Goal: Navigation & Orientation: Find specific page/section

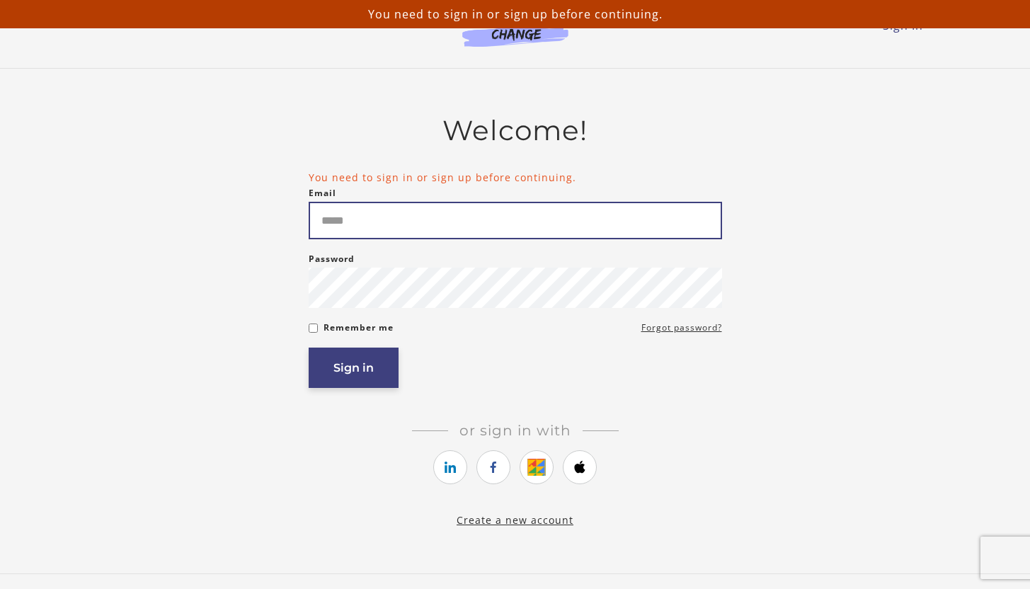
type input "**********"
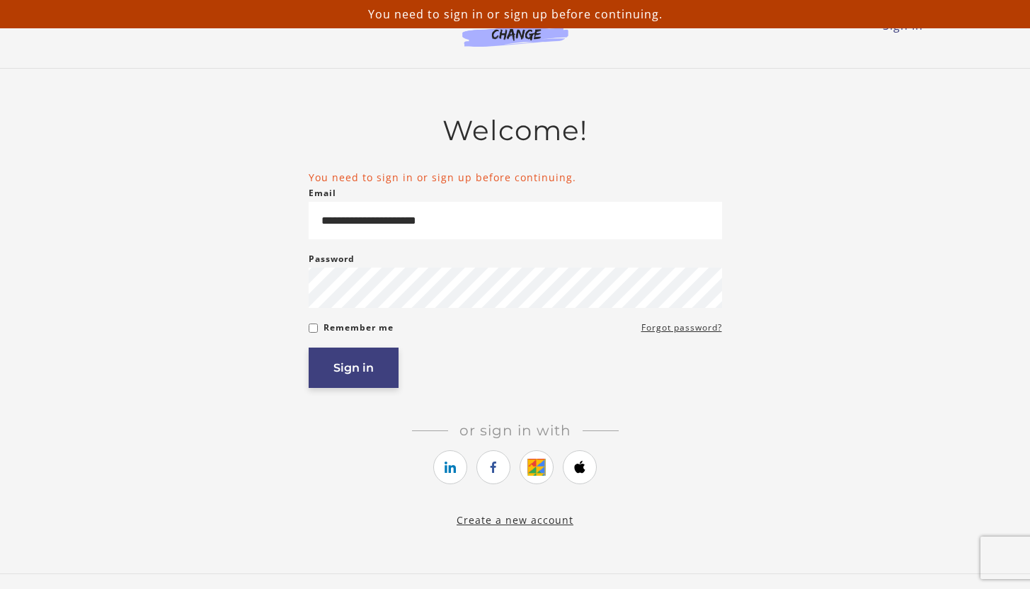
click at [361, 368] on button "Sign in" at bounding box center [353, 367] width 90 height 40
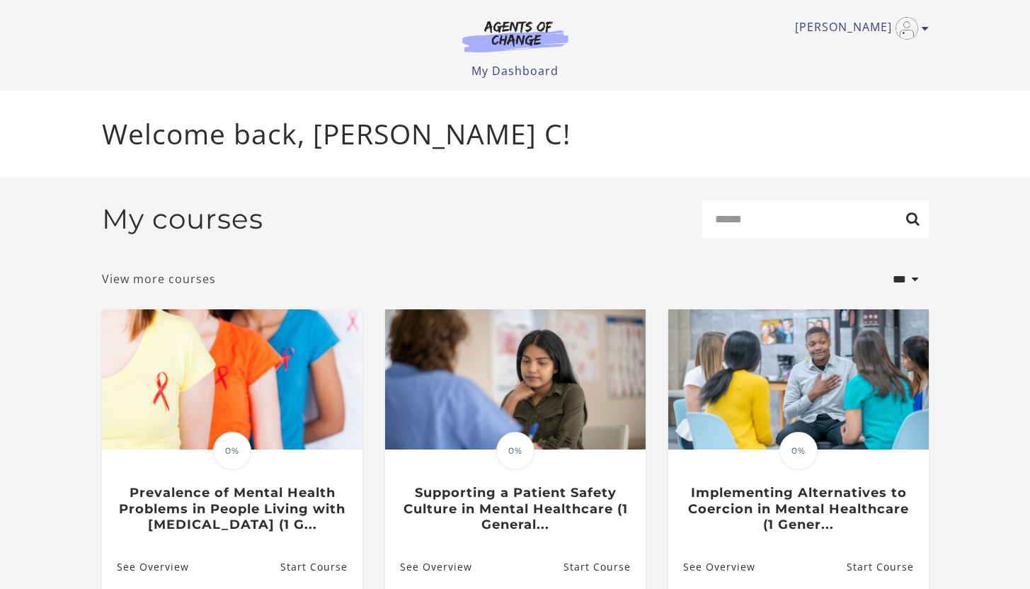
click at [174, 282] on link "View more courses" at bounding box center [159, 278] width 114 height 17
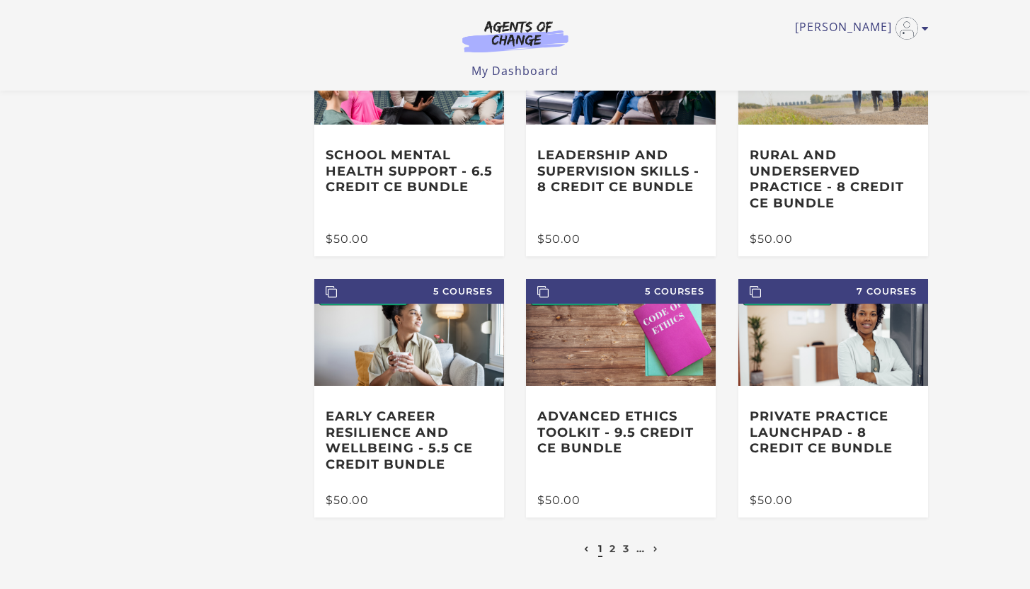
scroll to position [147, 0]
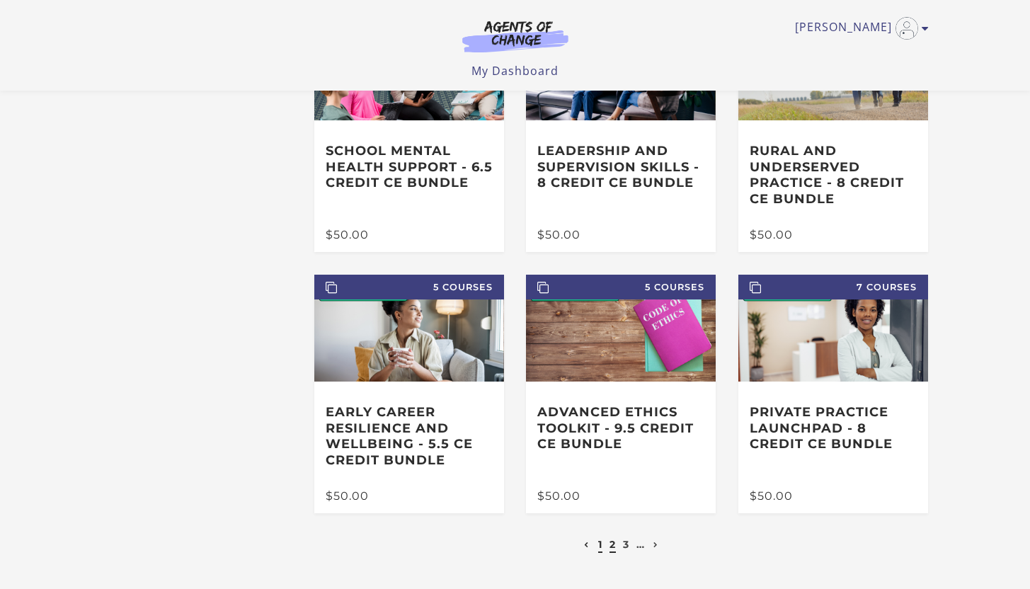
click at [610, 543] on link "2" at bounding box center [612, 544] width 6 height 13
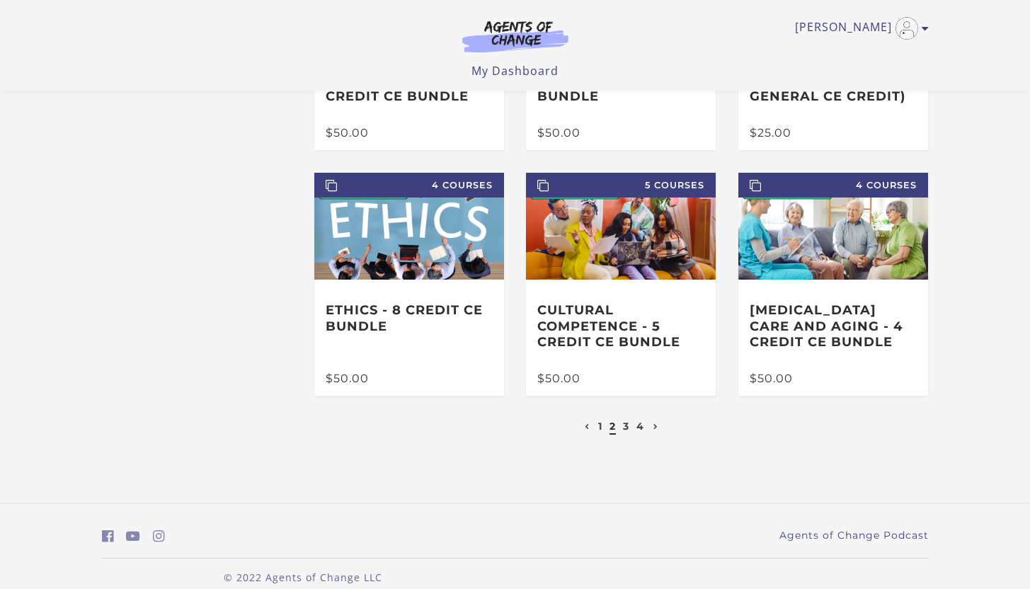
scroll to position [253, 0]
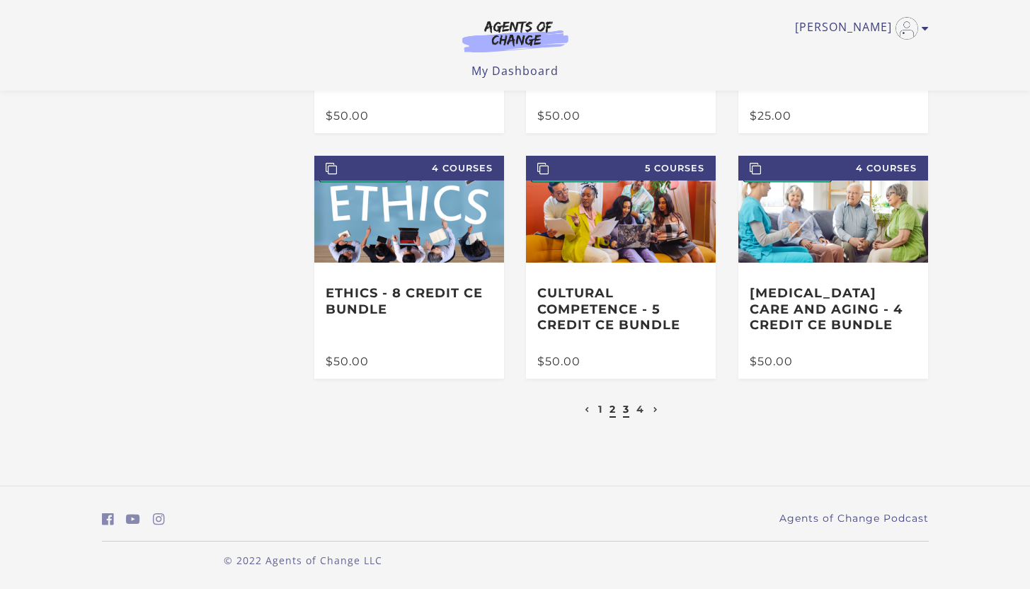
click at [625, 408] on link "3" at bounding box center [626, 409] width 6 height 13
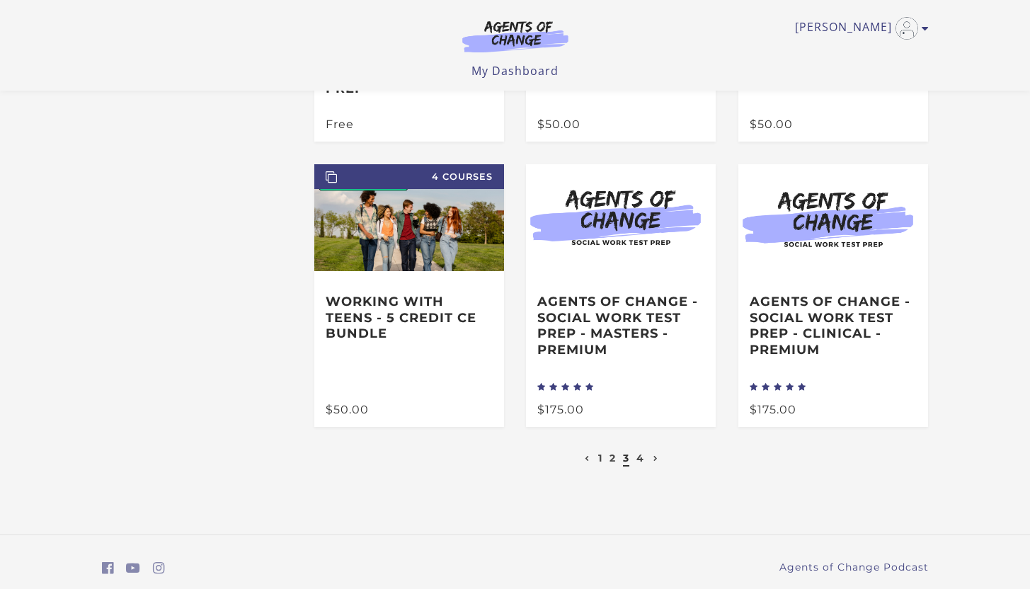
scroll to position [261, 0]
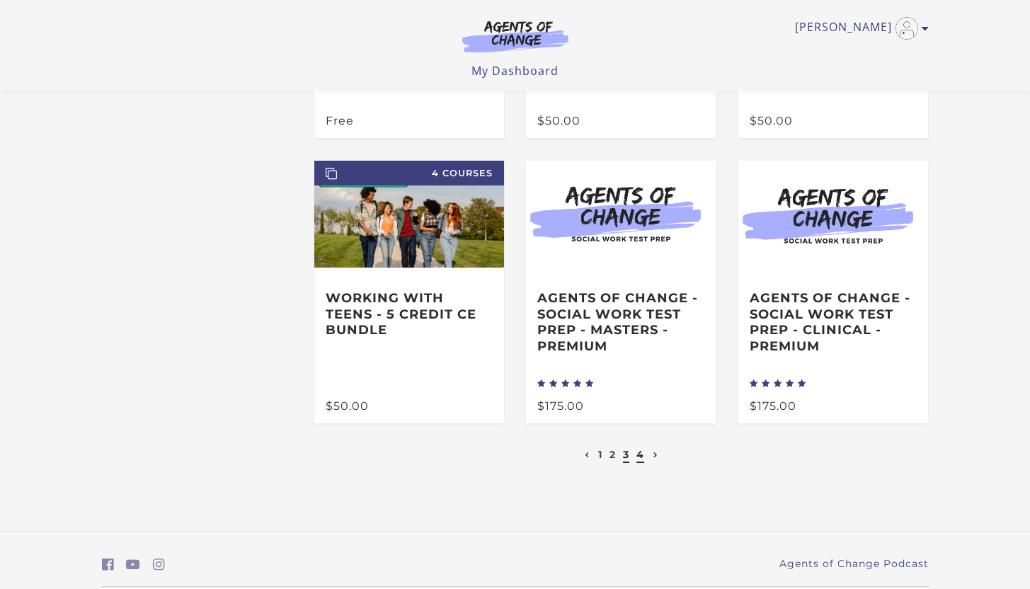
click at [642, 456] on link "4" at bounding box center [640, 454] width 8 height 13
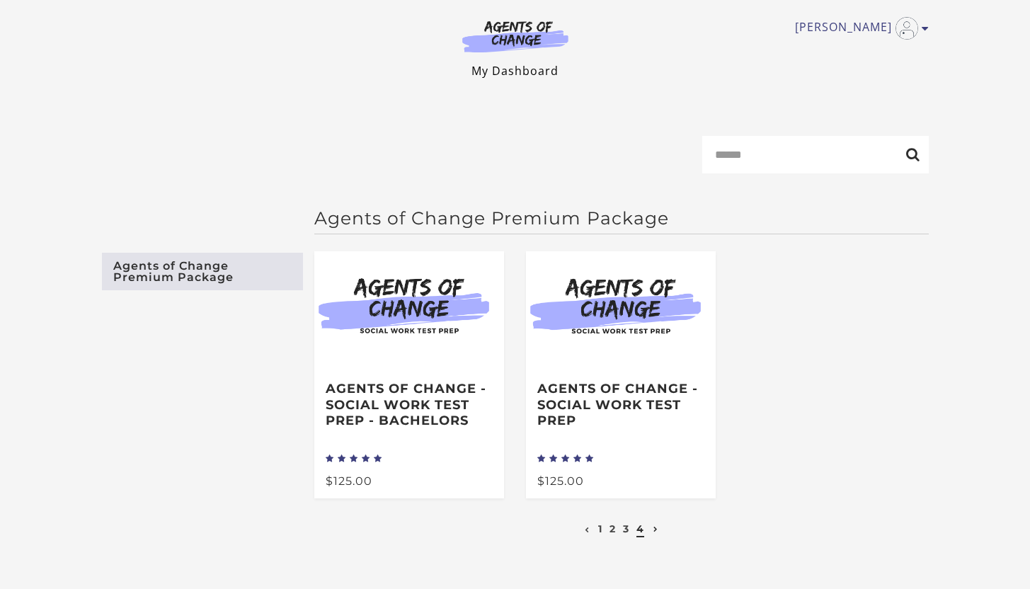
click at [543, 69] on link "My Dashboard" at bounding box center [514, 71] width 87 height 16
